Goal: Information Seeking & Learning: Learn about a topic

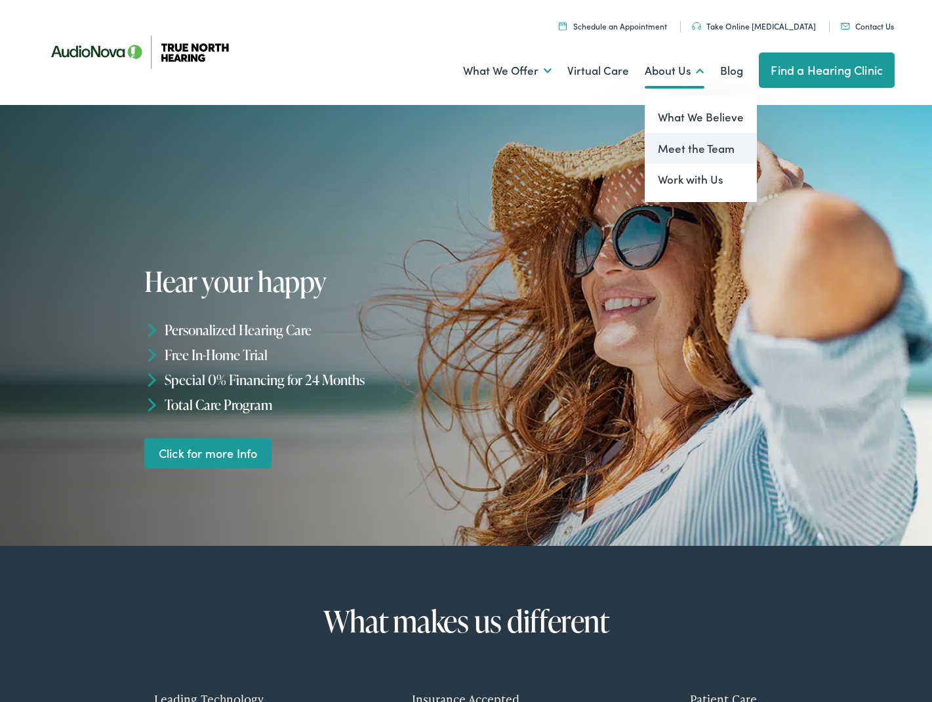
click at [671, 138] on link "Meet the Team" at bounding box center [701, 148] width 112 height 31
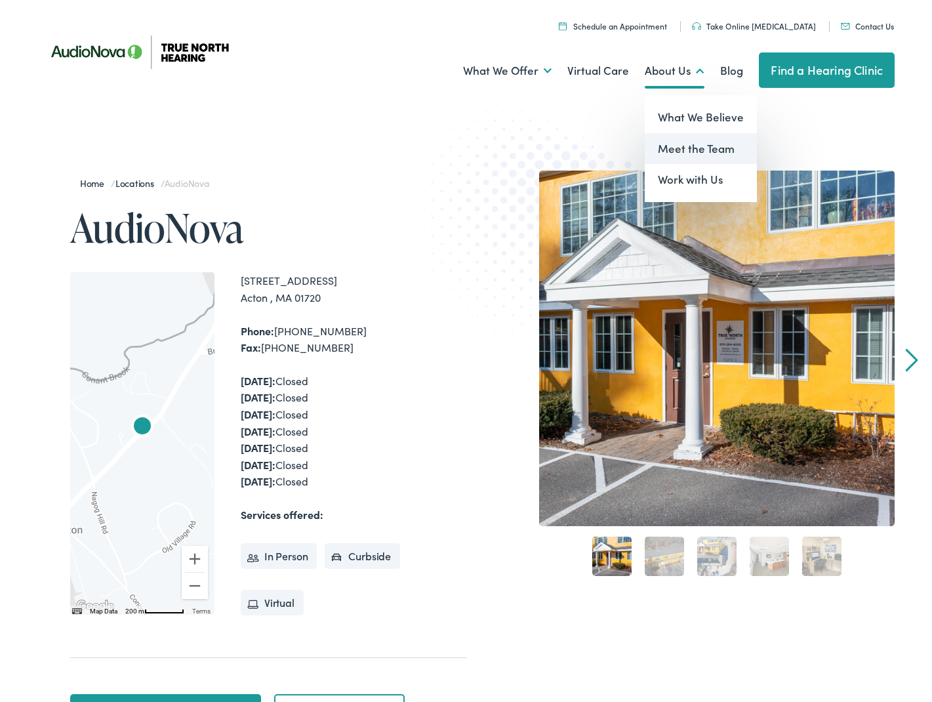
click at [660, 146] on link "Meet the Team" at bounding box center [701, 148] width 112 height 31
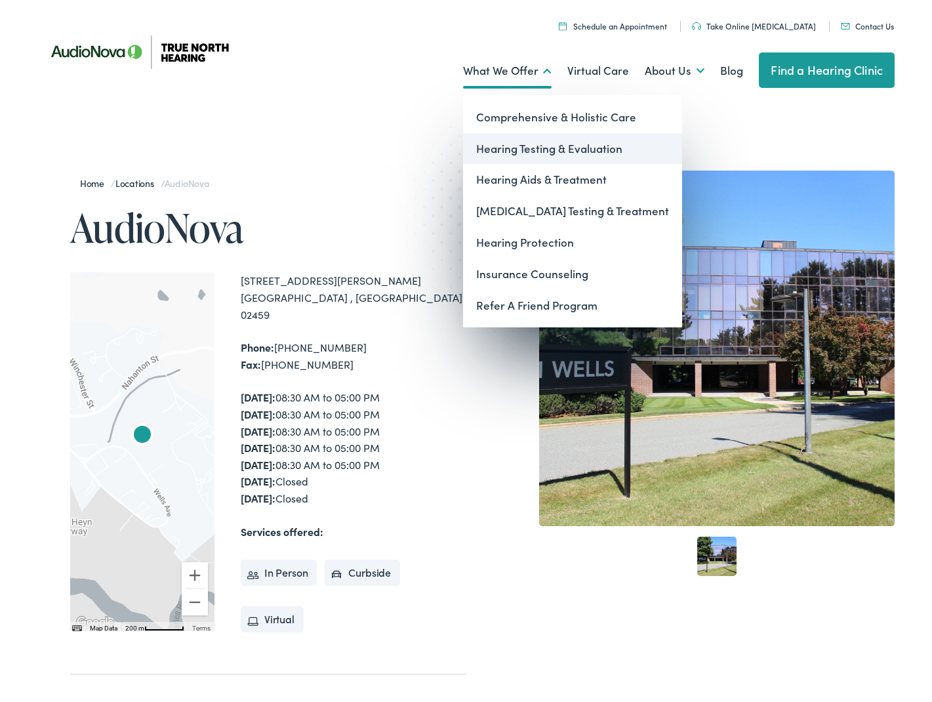
click at [516, 142] on link "Hearing Testing & Evaluation" at bounding box center [572, 148] width 219 height 31
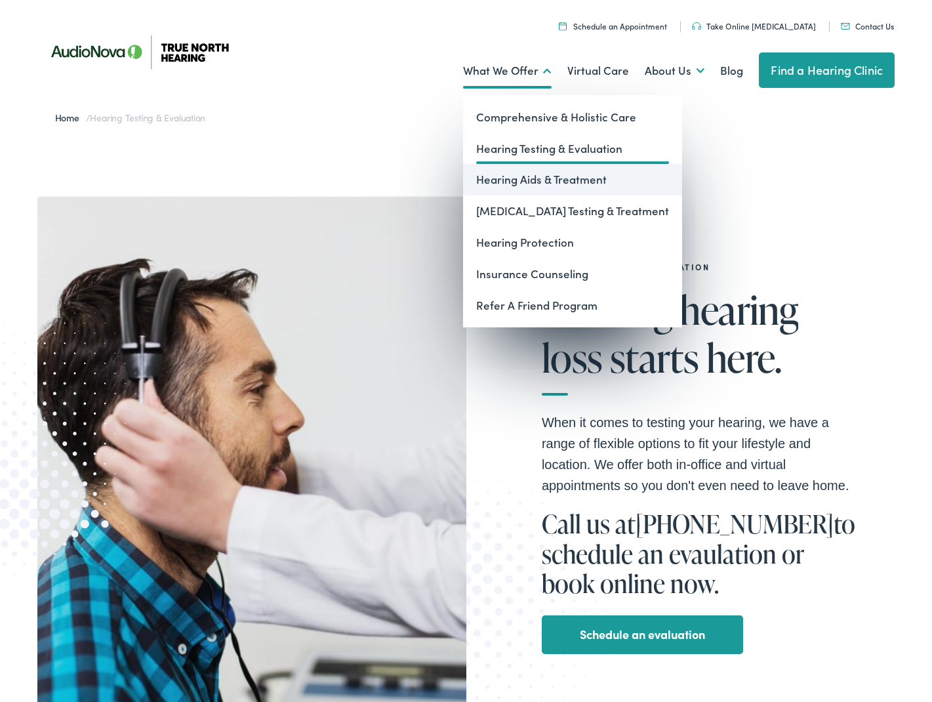
click at [546, 175] on link "Hearing Aids & Treatment" at bounding box center [572, 179] width 219 height 31
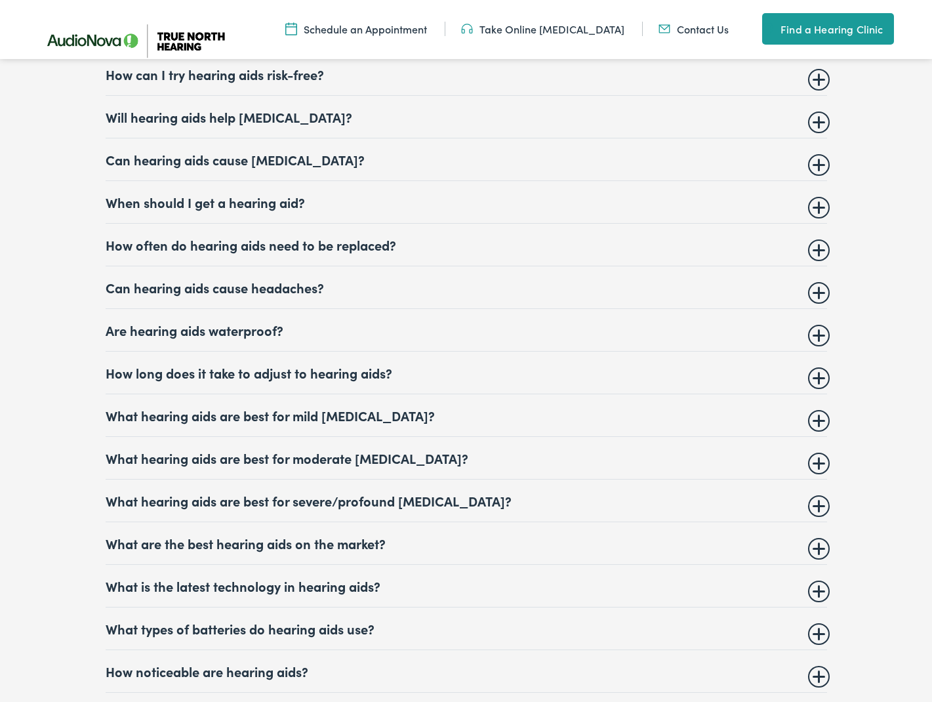
scroll to position [5070, 0]
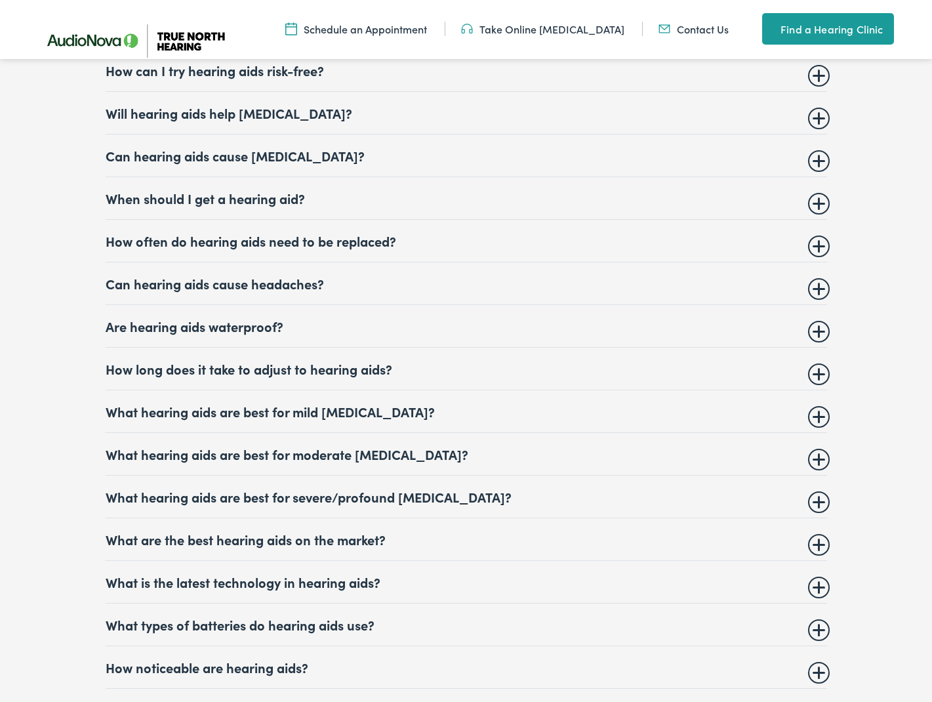
click at [829, 201] on div "FAQ What are OTC hearing aids? Over-the-counter (OTC) hearing aids are hearing …" at bounding box center [465, 364] width 857 height 906
click at [827, 203] on div "FAQ What are OTC hearing aids? Over-the-counter (OTC) hearing aids are hearing …" at bounding box center [465, 364] width 857 height 906
click at [812, 163] on summary "Can hearing aids cause vertigo?" at bounding box center [466, 156] width 721 height 16
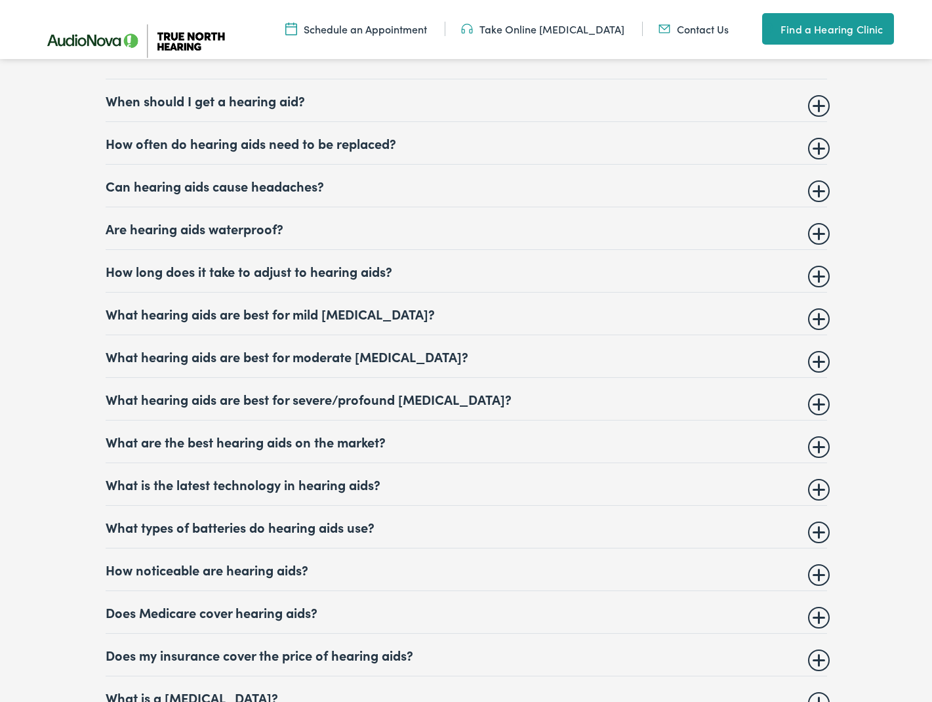
scroll to position [5445, 0]
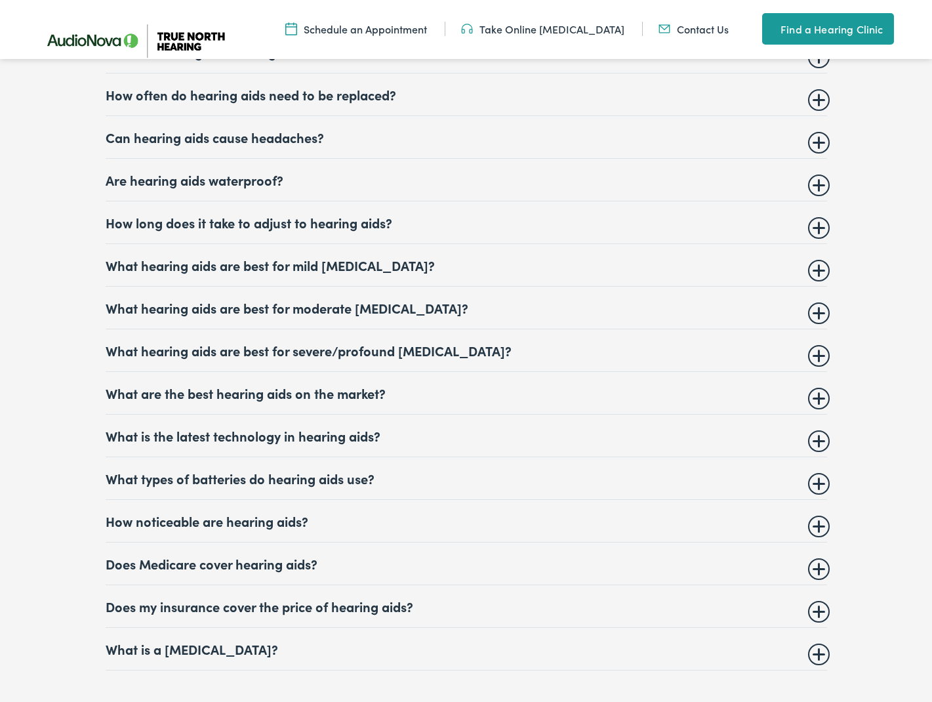
click at [805, 197] on details "Are hearing aids waterproof? There are waterproof hearing aids available, but m…" at bounding box center [466, 180] width 721 height 43
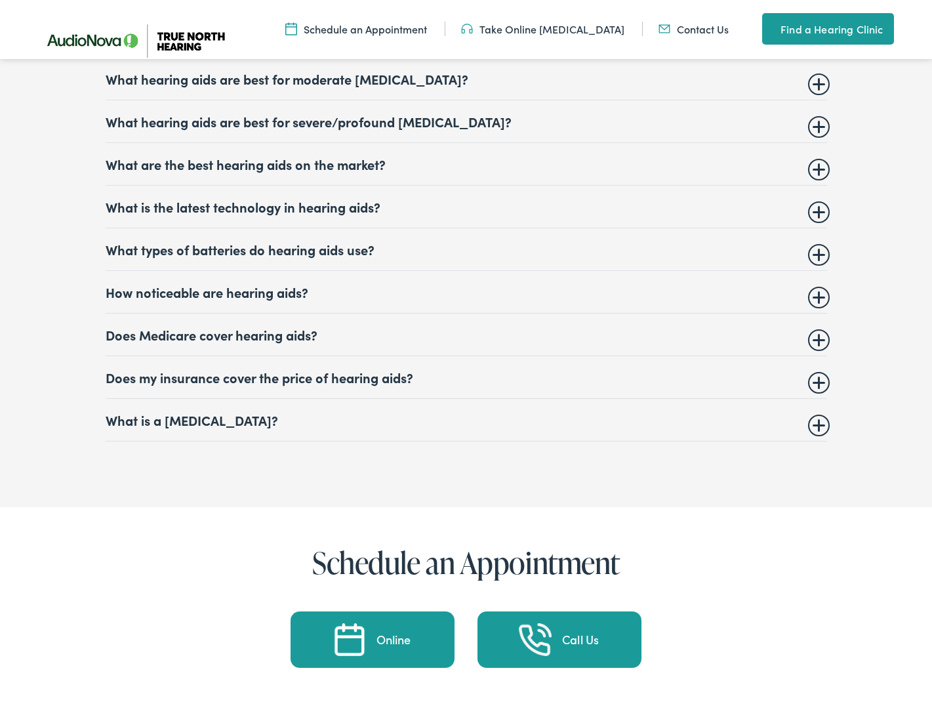
click at [822, 172] on summary "What are the best hearing aids on the market?" at bounding box center [466, 164] width 721 height 16
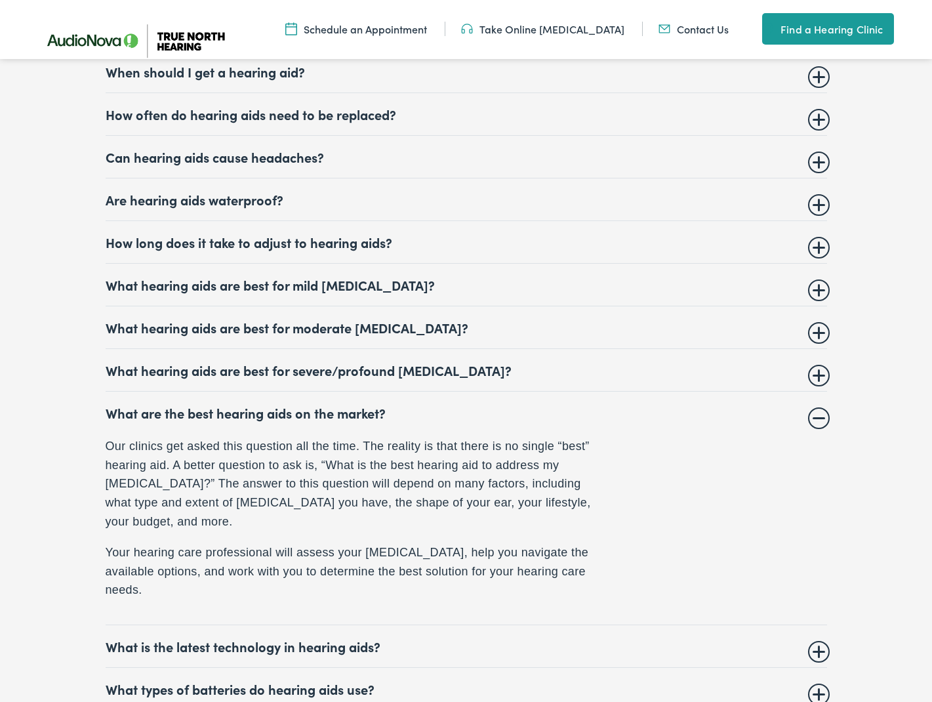
scroll to position [5119, 0]
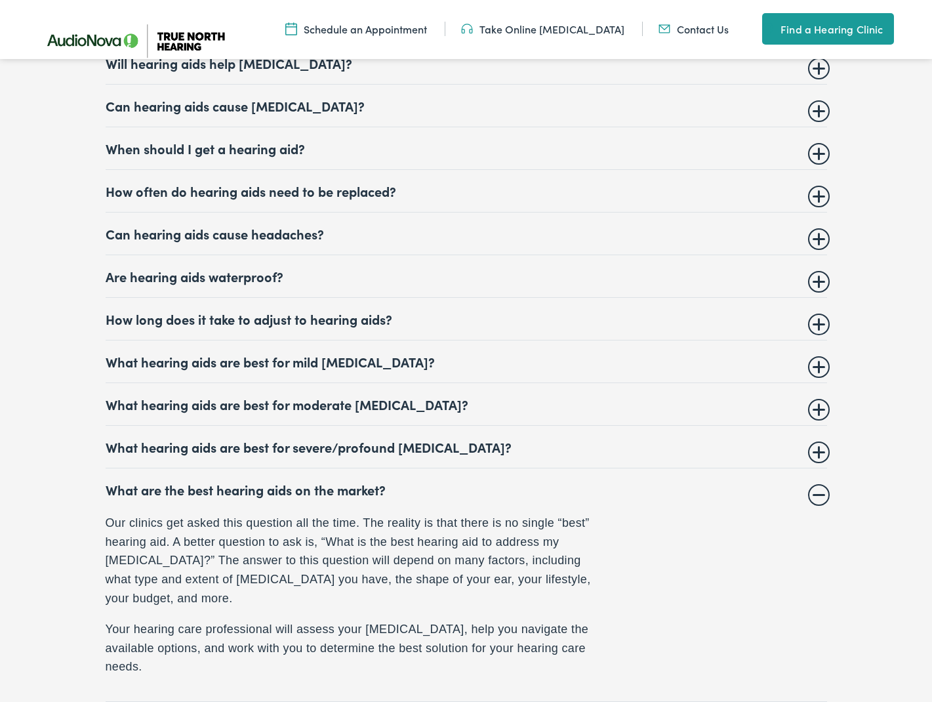
click at [827, 298] on details "Are hearing aids waterproof? There are waterproof hearing aids available, but m…" at bounding box center [466, 276] width 721 height 43
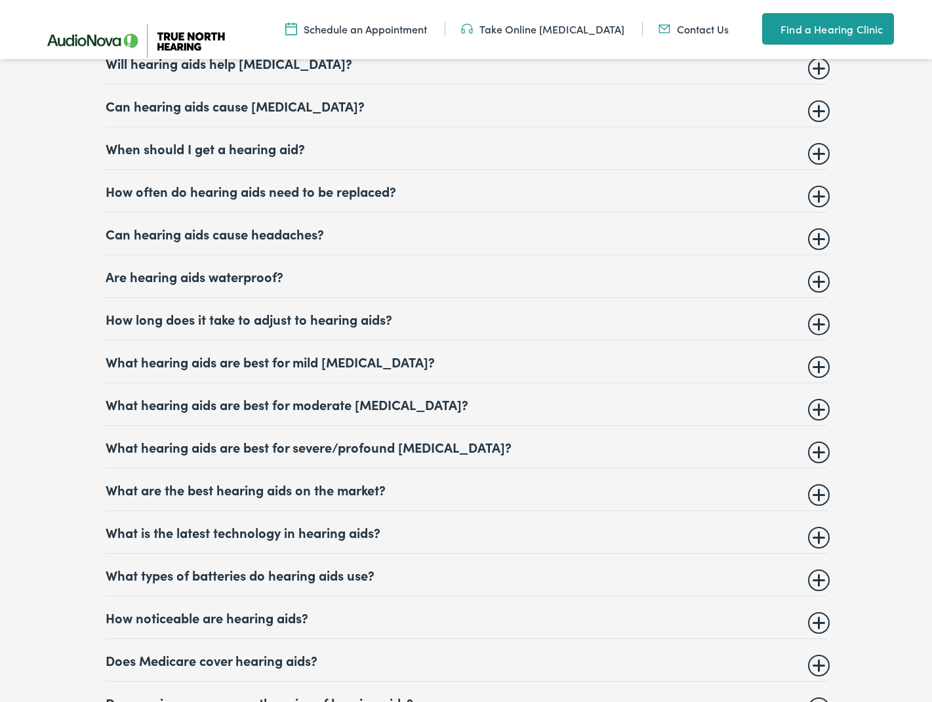
click at [820, 284] on summary "Are hearing aids waterproof?" at bounding box center [466, 276] width 721 height 16
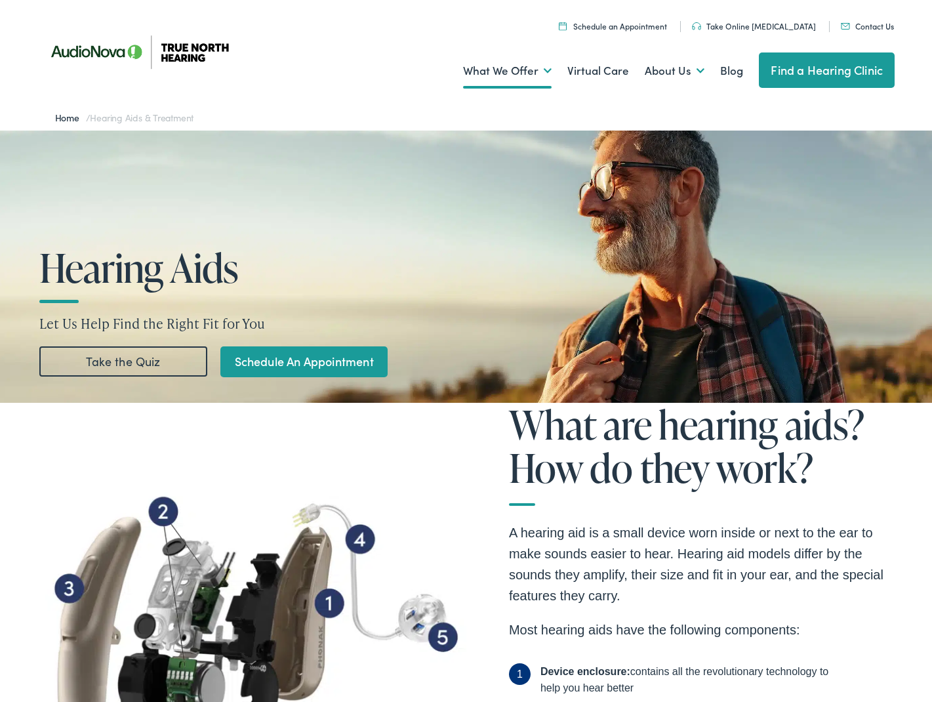
scroll to position [0, 0]
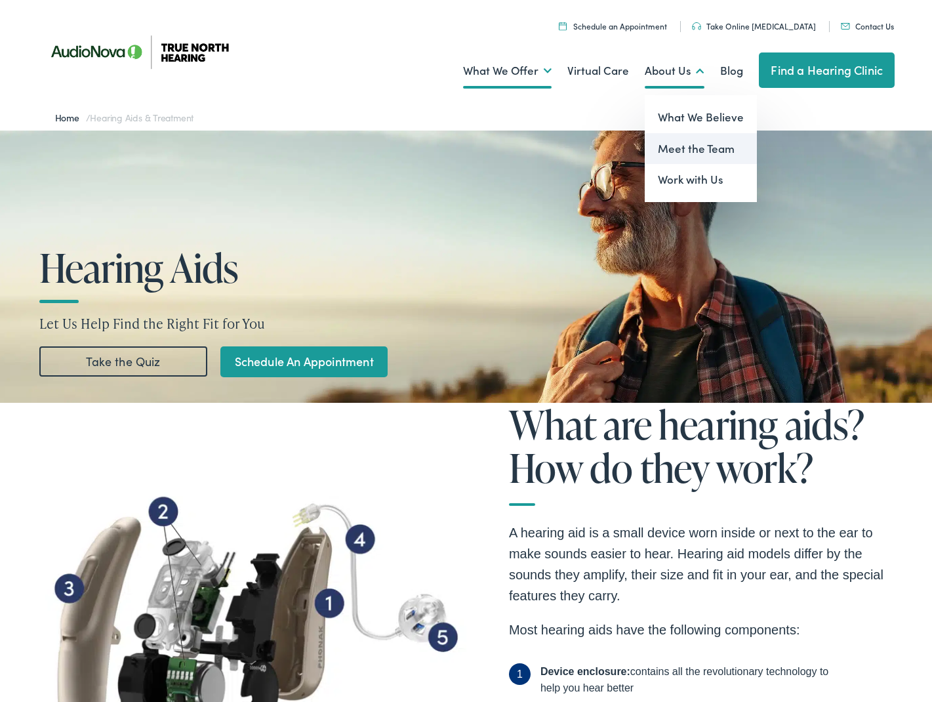
click at [702, 144] on link "Meet the Team" at bounding box center [701, 148] width 112 height 31
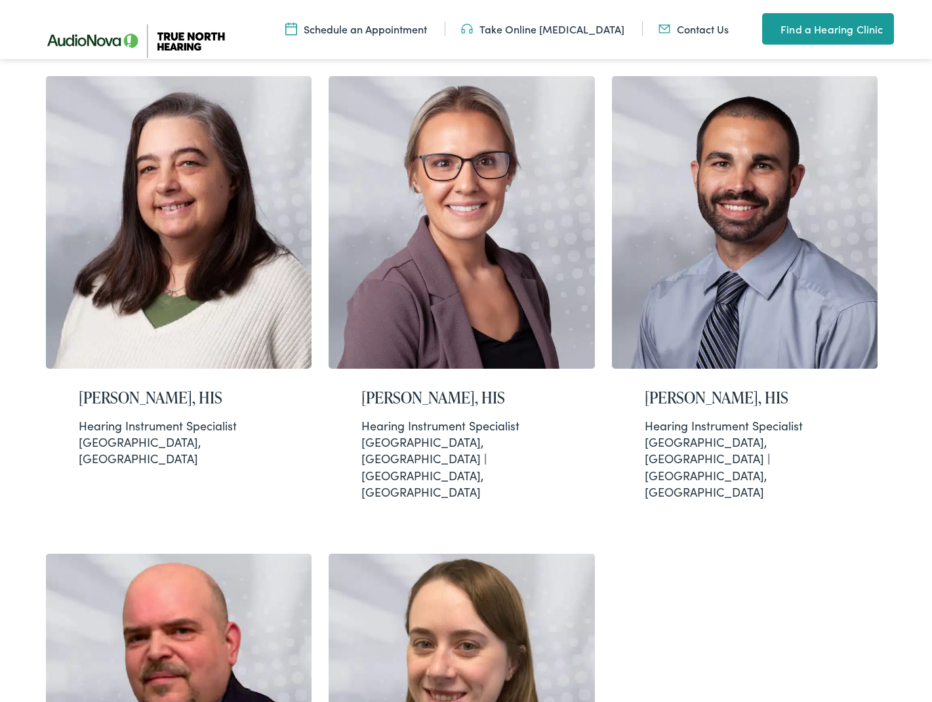
scroll to position [361, 0]
